Goal: Navigation & Orientation: Find specific page/section

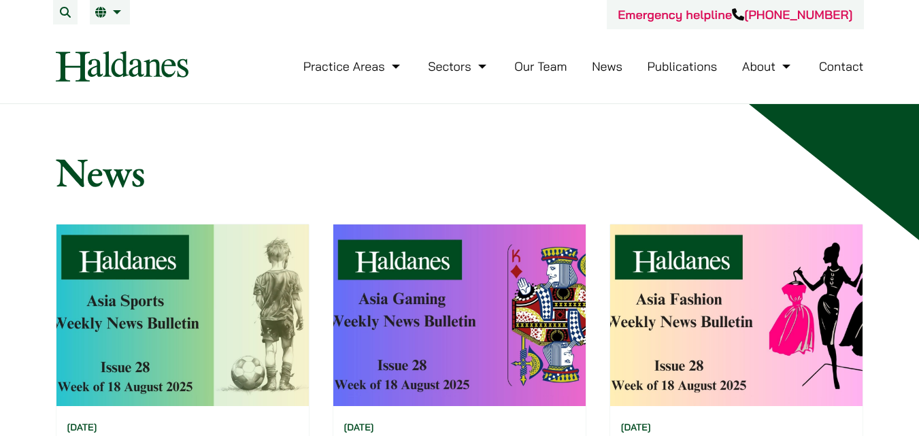
click at [599, 68] on link "News" at bounding box center [607, 67] width 31 height 16
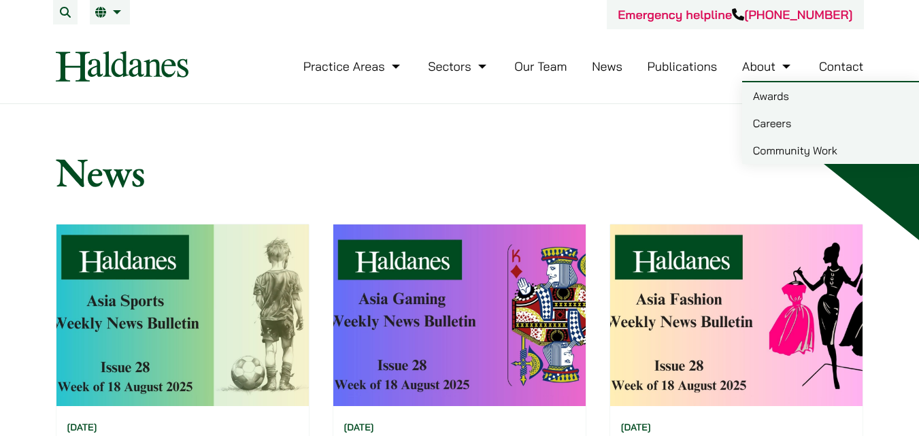
click at [759, 93] on link "Awards" at bounding box center [830, 95] width 177 height 27
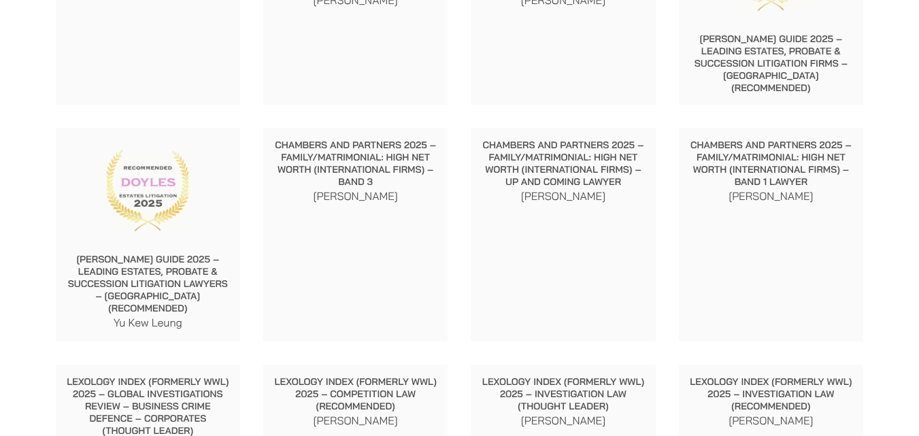
scroll to position [544, 0]
